Goal: Complete application form

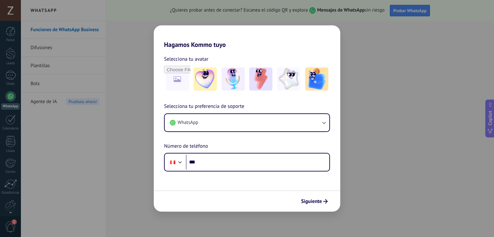
click at [402, 175] on div "Hagamos Kommo tuyo Selecciona tu avatar Selecciona tu preferencia de soporte Wh…" at bounding box center [247, 118] width 494 height 237
click at [104, 134] on div "Hagamos Kommo tuyo Selecciona tu avatar Selecciona tu preferencia de soporte Wh…" at bounding box center [247, 118] width 494 height 237
drag, startPoint x: 60, startPoint y: 137, endPoint x: 59, endPoint y: 117, distance: 19.3
click at [60, 136] on div "Hagamos Kommo tuyo Selecciona tu avatar Selecciona tu preferencia de soporte Wh…" at bounding box center [247, 118] width 494 height 237
click at [319, 201] on span "Siguiente" at bounding box center [311, 202] width 21 height 5
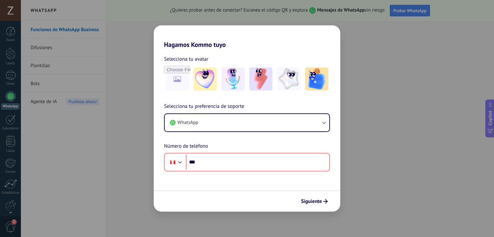
click at [10, 80] on div "Hagamos Kommo tuyo Selecciona tu avatar Selecciona tu preferencia de soporte Wh…" at bounding box center [247, 118] width 494 height 237
click at [18, 143] on div "Hagamos Kommo tuyo Selecciona tu avatar Selecciona tu preferencia de soporte Wh…" at bounding box center [247, 118] width 494 height 237
click at [17, 162] on div "Hagamos Kommo tuyo Selecciona tu avatar Selecciona tu preferencia de soporte Wh…" at bounding box center [247, 118] width 494 height 237
click at [16, 182] on div "Hagamos Kommo tuyo Selecciona tu avatar Selecciona tu preferencia de soporte Wh…" at bounding box center [247, 118] width 494 height 237
drag, startPoint x: 12, startPoint y: 207, endPoint x: 11, endPoint y: 214, distance: 7.1
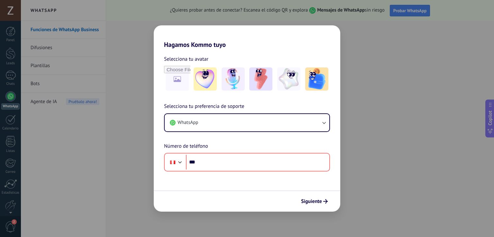
click at [12, 207] on div "Hagamos Kommo tuyo Selecciona tu avatar Selecciona tu preferencia de soporte Wh…" at bounding box center [247, 118] width 494 height 237
click at [12, 219] on div "Hagamos Kommo tuyo Selecciona tu avatar Selecciona tu preferencia de soporte Wh…" at bounding box center [247, 118] width 494 height 237
click at [11, 12] on div "Hagamos Kommo tuyo Selecciona tu avatar Selecciona tu preferencia de soporte Wh…" at bounding box center [247, 118] width 494 height 237
click at [450, 48] on div "Hagamos Kommo tuyo Selecciona tu avatar Selecciona tu preferencia de soporte Wh…" at bounding box center [247, 118] width 494 height 237
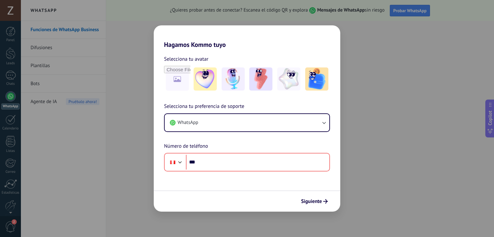
click at [470, 182] on div "Hagamos Kommo tuyo Selecciona tu avatar Selecciona tu preferencia de soporte Wh…" at bounding box center [247, 118] width 494 height 237
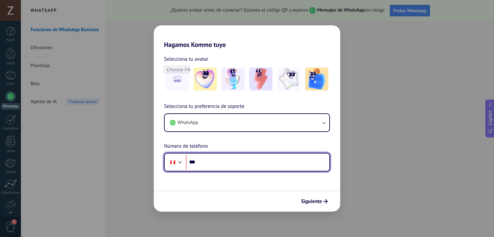
click at [252, 166] on input "***" at bounding box center [258, 162] width 144 height 15
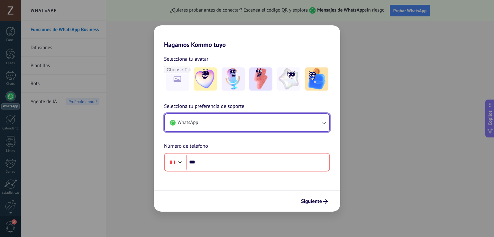
click at [323, 126] on button "WhatsApp" at bounding box center [247, 122] width 165 height 17
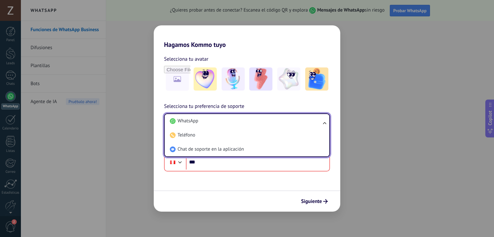
click at [323, 126] on ul "WhatsApp Teléfono Chat de soporte en la aplicación" at bounding box center [247, 136] width 166 height 44
click at [331, 102] on div "Selecciona tu avatar Selecciona tu preferencia de soporte WhatsApp WhatsApp Tel…" at bounding box center [247, 110] width 187 height 123
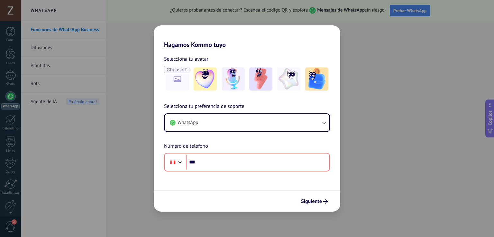
click at [388, 190] on div "Hagamos Kommo tuyo Selecciona tu avatar Selecciona tu preferencia de soporte Wh…" at bounding box center [247, 118] width 494 height 237
click at [143, 70] on div "Hagamos Kommo tuyo Selecciona tu avatar Selecciona tu preferencia de soporte Wh…" at bounding box center [247, 118] width 494 height 237
click at [125, 174] on div "Hagamos Kommo tuyo Selecciona tu avatar Selecciona tu preferencia de soporte Wh…" at bounding box center [247, 118] width 494 height 237
drag, startPoint x: 125, startPoint y: 174, endPoint x: 199, endPoint y: 177, distance: 74.1
click at [133, 176] on div "Hagamos Kommo tuyo Selecciona tu avatar Selecciona tu preferencia de soporte Wh…" at bounding box center [247, 118] width 494 height 237
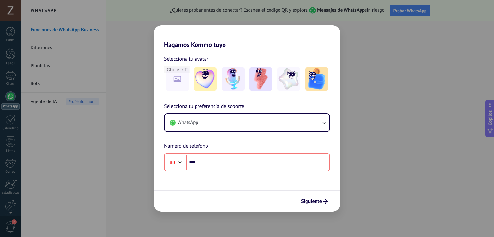
click at [200, 177] on form "Selecciona tu avatar Selecciona tu preferencia de soporte WhatsApp Número de te…" at bounding box center [247, 130] width 187 height 163
click at [202, 184] on form "Selecciona tu avatar Selecciona tu preferencia de soporte WhatsApp Número de te…" at bounding box center [247, 130] width 187 height 163
drag, startPoint x: 202, startPoint y: 184, endPoint x: 166, endPoint y: 136, distance: 60.0
click at [200, 183] on form "Selecciona tu avatar Selecciona tu preferencia de soporte WhatsApp Número de te…" at bounding box center [247, 130] width 187 height 163
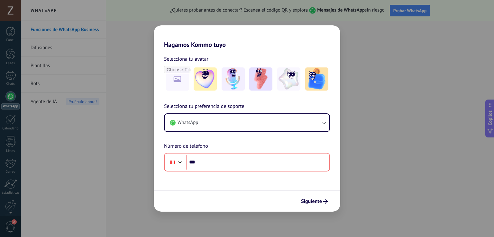
click at [160, 81] on div "Selecciona tu avatar" at bounding box center [247, 73] width 187 height 37
click at [60, 220] on div "Hagamos Kommo tuyo Selecciona tu avatar Selecciona tu preferencia de soporte Wh…" at bounding box center [247, 118] width 494 height 237
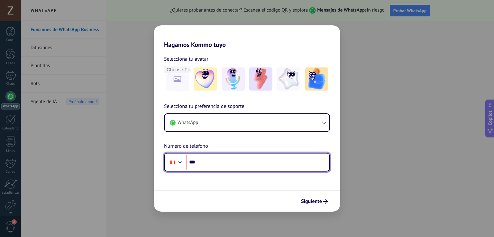
click at [204, 164] on input "***" at bounding box center [258, 162] width 144 height 15
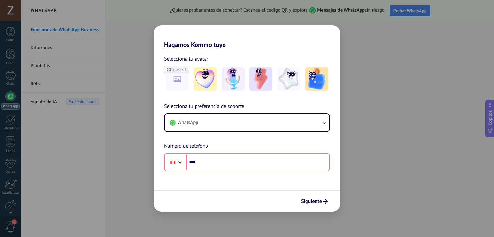
click at [228, 13] on div "Hagamos Kommo tuyo Selecciona tu avatar Selecciona tu preferencia de soporte Wh…" at bounding box center [247, 118] width 494 height 237
click at [489, 116] on div "Hagamos Kommo tuyo Selecciona tu avatar Selecciona tu preferencia de soporte Wh…" at bounding box center [247, 118] width 494 height 237
click at [492, 121] on div "Hagamos Kommo tuyo Selecciona tu avatar Selecciona tu preferencia de soporte Wh…" at bounding box center [247, 118] width 494 height 237
drag, startPoint x: 492, startPoint y: 121, endPoint x: 493, endPoint y: 101, distance: 20.0
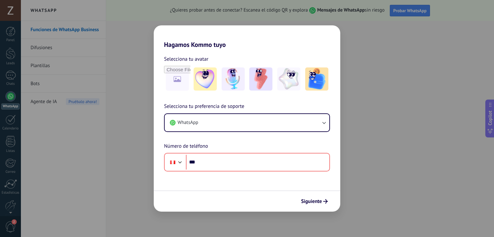
click at [492, 121] on div "Hagamos Kommo tuyo Selecciona tu avatar Selecciona tu preferencia de soporte Wh…" at bounding box center [247, 118] width 494 height 237
click at [488, 104] on div "Hagamos Kommo tuyo Selecciona tu avatar Selecciona tu preferencia de soporte Wh…" at bounding box center [247, 118] width 494 height 237
drag, startPoint x: 488, startPoint y: 104, endPoint x: 489, endPoint y: 107, distance: 3.3
click at [489, 106] on div "Hagamos Kommo tuyo Selecciona tu avatar Selecciona tu preferencia de soporte Wh…" at bounding box center [247, 118] width 494 height 237
click at [489, 107] on div "Hagamos Kommo tuyo Selecciona tu avatar Selecciona tu preferencia de soporte Wh…" at bounding box center [247, 118] width 494 height 237
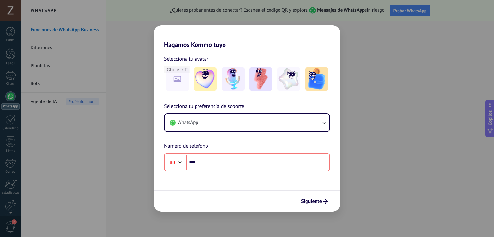
click at [489, 108] on div "Hagamos Kommo tuyo Selecciona tu avatar Selecciona tu preferencia de soporte Wh…" at bounding box center [247, 118] width 494 height 237
click at [494, 106] on div "Hagamos Kommo tuyo Selecciona tu avatar Selecciona tu preferencia de soporte Wh…" at bounding box center [247, 118] width 494 height 237
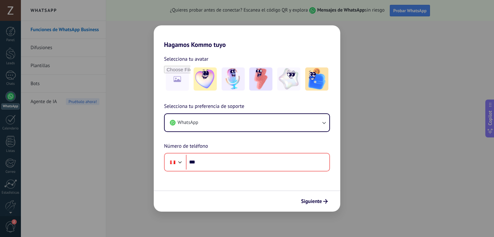
click at [490, 103] on div "Hagamos Kommo tuyo Selecciona tu avatar Selecciona tu preferencia de soporte Wh…" at bounding box center [247, 118] width 494 height 237
drag, startPoint x: 490, startPoint y: 103, endPoint x: 487, endPoint y: 101, distance: 4.1
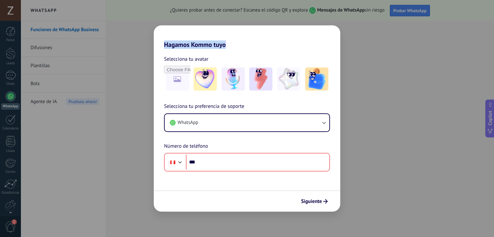
click at [490, 103] on div "Hagamos Kommo tuyo Selecciona tu avatar Selecciona tu preferencia de soporte Wh…" at bounding box center [247, 118] width 494 height 237
click at [481, 88] on div "Hagamos Kommo tuyo Selecciona tu avatar Selecciona tu preferencia de soporte Wh…" at bounding box center [247, 118] width 494 height 237
click at [314, 196] on button "Siguiente" at bounding box center [314, 201] width 32 height 11
click at [315, 201] on span "Siguiente" at bounding box center [311, 202] width 21 height 5
click at [318, 200] on span "Siguiente" at bounding box center [311, 202] width 21 height 5
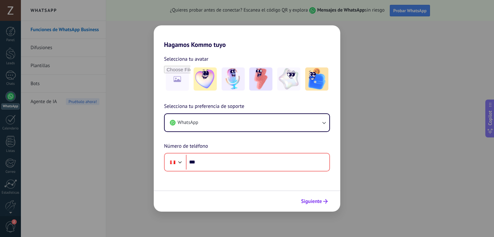
click at [318, 200] on span "Siguiente" at bounding box center [311, 202] width 21 height 5
click at [116, 61] on div "Hagamos Kommo tuyo Selecciona tu avatar Selecciona tu preferencia de soporte Wh…" at bounding box center [247, 118] width 494 height 237
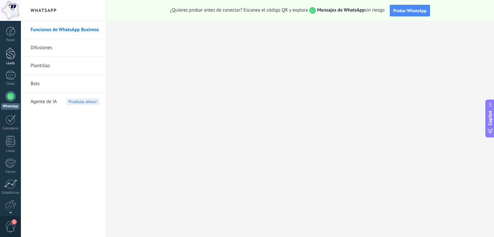
click at [8, 51] on div at bounding box center [11, 54] width 10 height 12
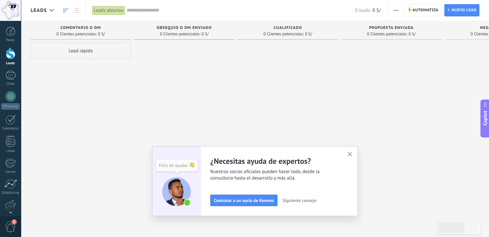
click at [397, 9] on span "button" at bounding box center [396, 10] width 4 height 12
